Goal: Task Accomplishment & Management: Use online tool/utility

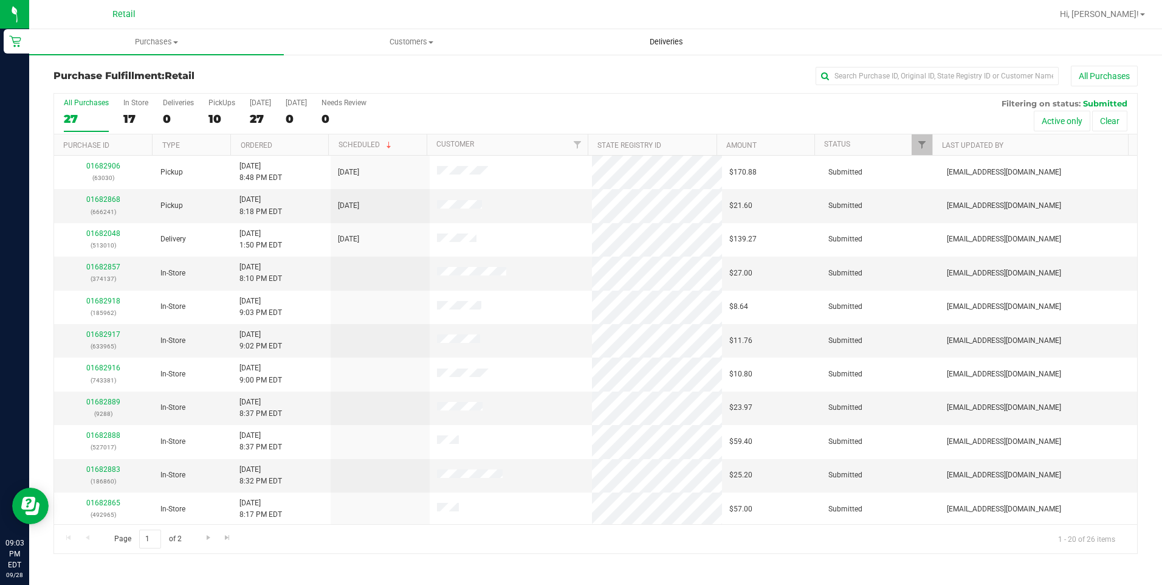
click at [666, 47] on span "Deliveries" at bounding box center [666, 41] width 66 height 11
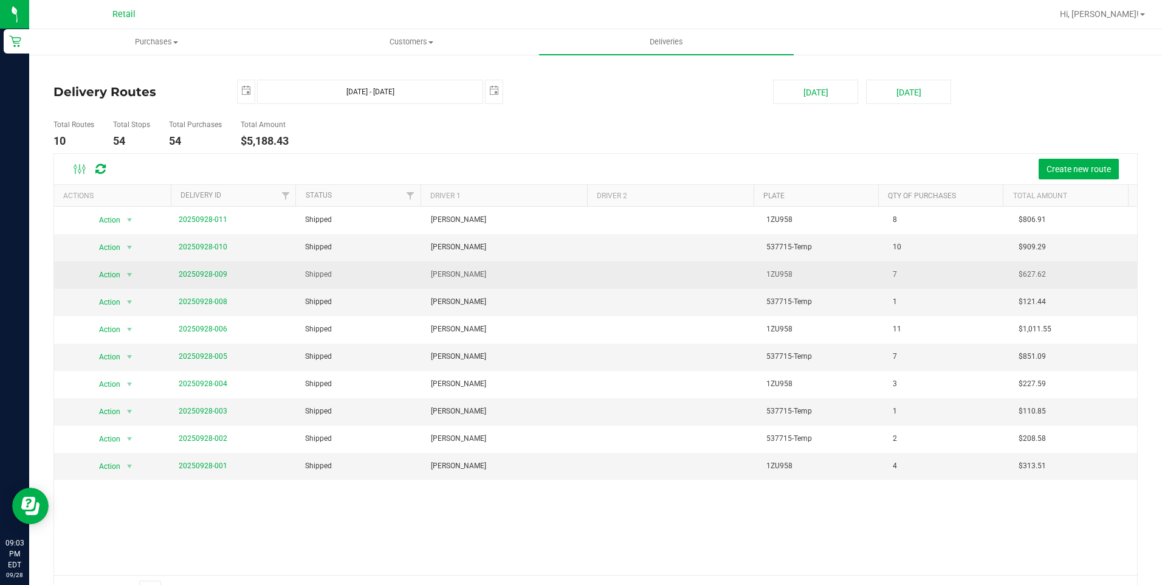
click at [187, 269] on span "20250928-009" at bounding box center [203, 275] width 49 height 12
click at [187, 272] on span "20250928-009" at bounding box center [203, 275] width 49 height 12
click at [187, 272] on link "20250928-009" at bounding box center [203, 274] width 49 height 9
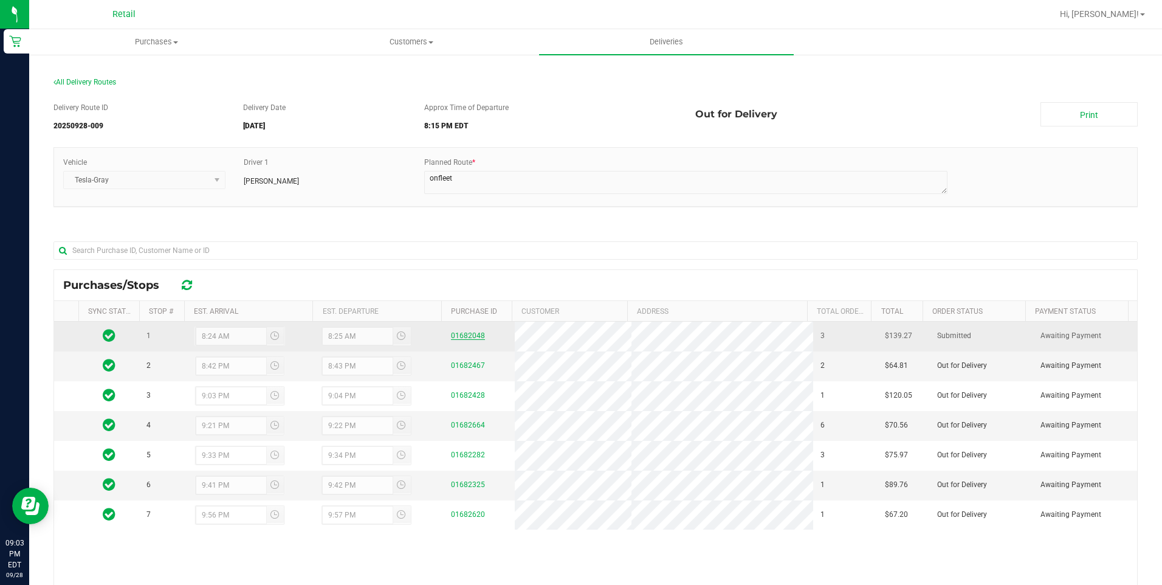
click at [467, 334] on link "01682048" at bounding box center [468, 335] width 34 height 9
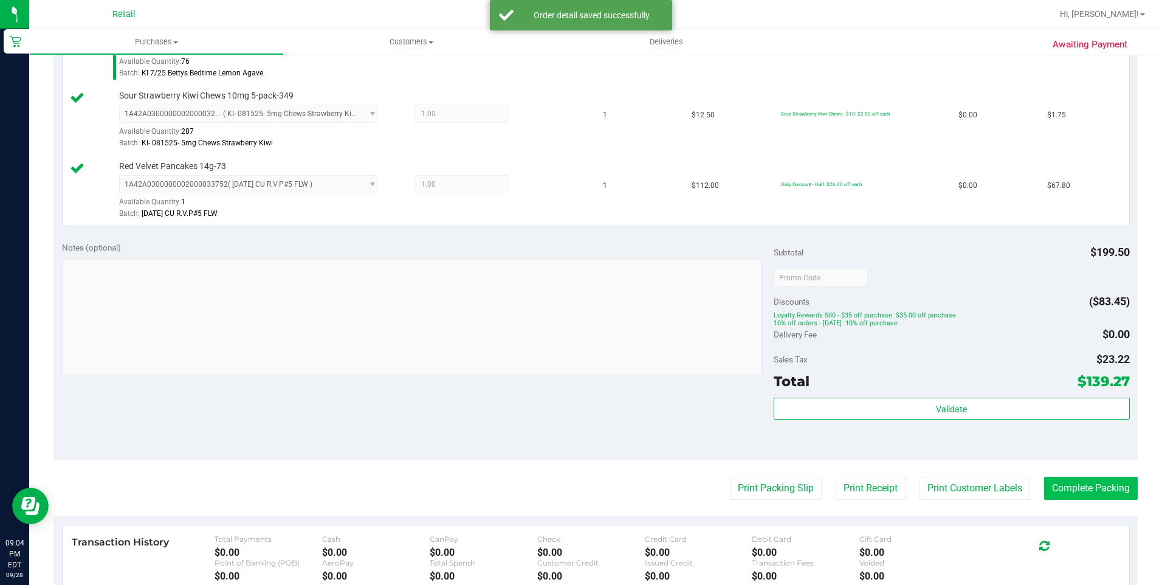
scroll to position [425, 0]
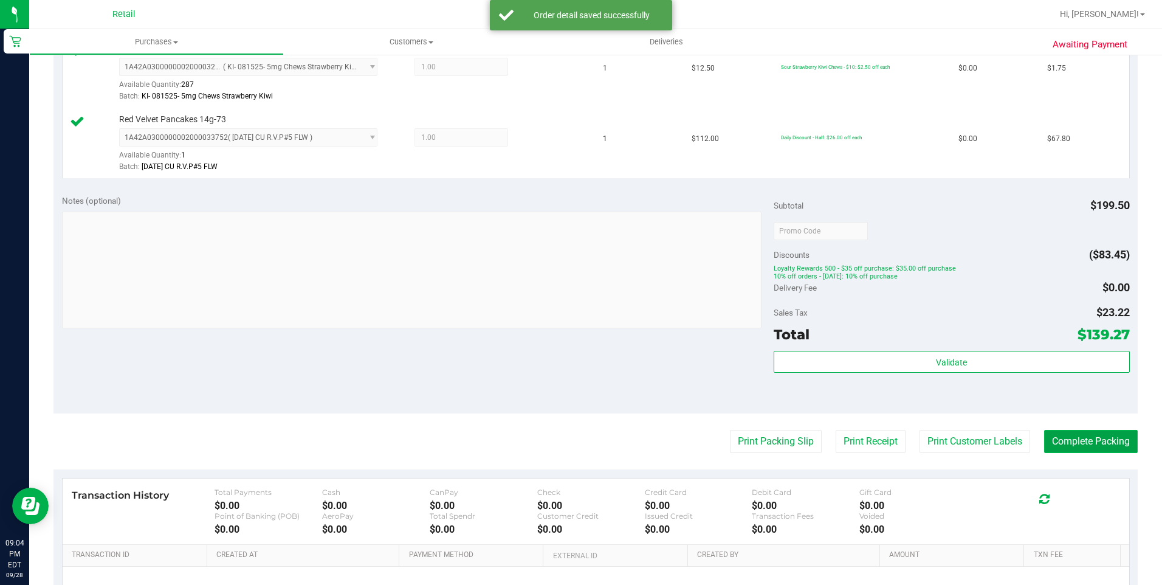
click at [1080, 441] on button "Complete Packing" at bounding box center [1091, 441] width 94 height 23
